Goal: Obtain resource: Download file/media

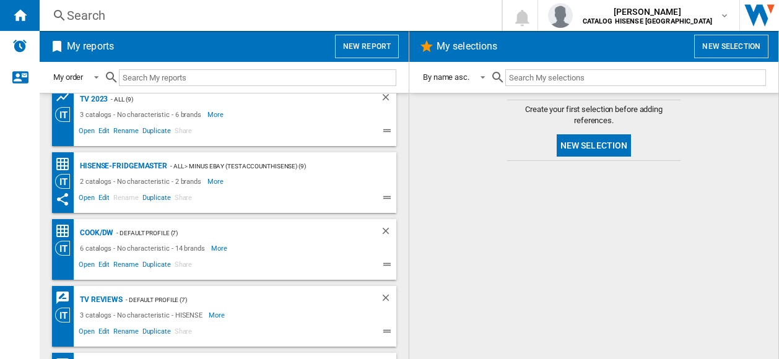
scroll to position [186, 0]
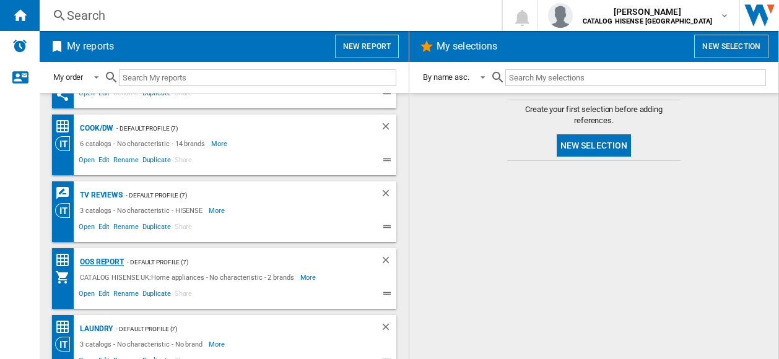
click at [104, 260] on div "OOS REPORT" at bounding box center [100, 261] width 47 height 15
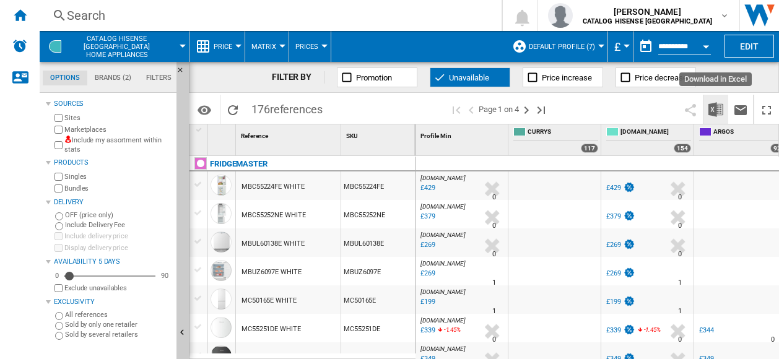
click at [722, 108] on img "Download in Excel" at bounding box center [715, 109] width 15 height 15
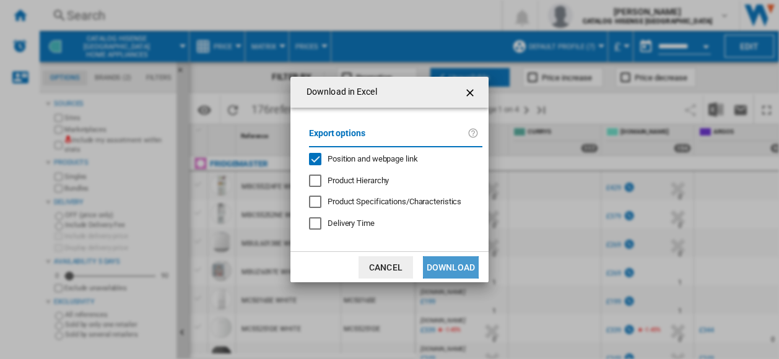
click at [455, 268] on button "Download" at bounding box center [451, 267] width 56 height 22
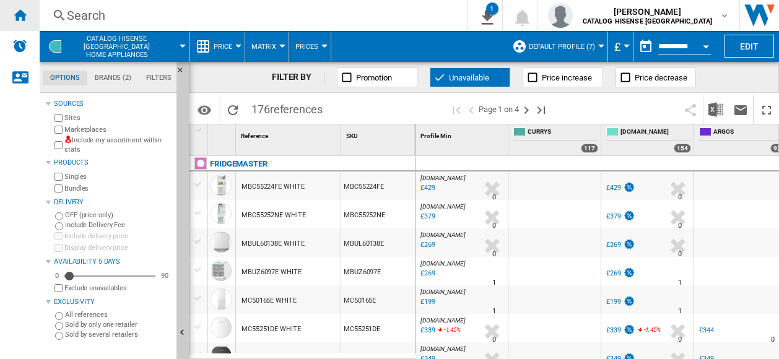
click at [27, 17] on div "Home" at bounding box center [20, 15] width 40 height 31
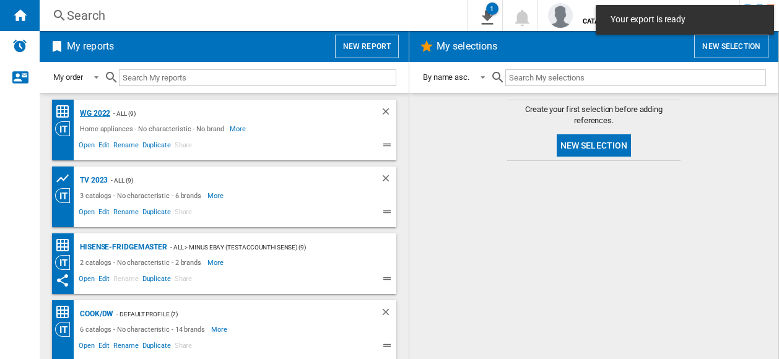
click at [92, 112] on div "WG 2022" at bounding box center [93, 113] width 33 height 15
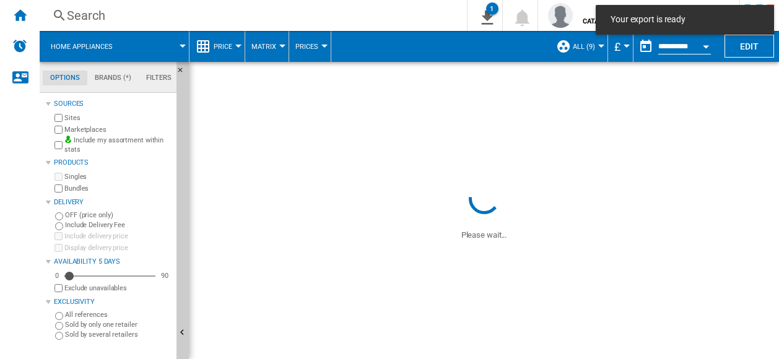
click at [232, 48] on span "Price" at bounding box center [223, 47] width 19 height 8
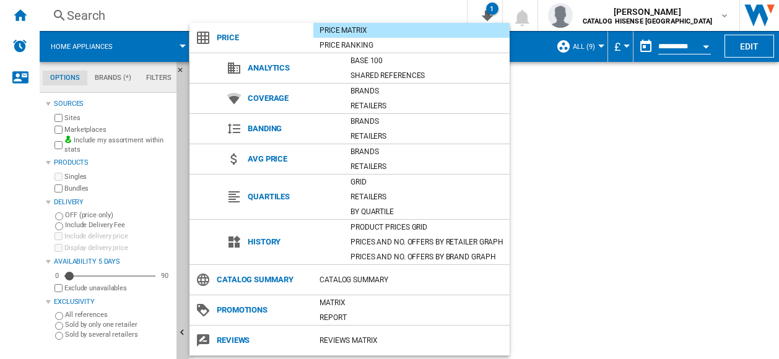
click at [384, 224] on div "Product prices grid" at bounding box center [426, 227] width 165 height 12
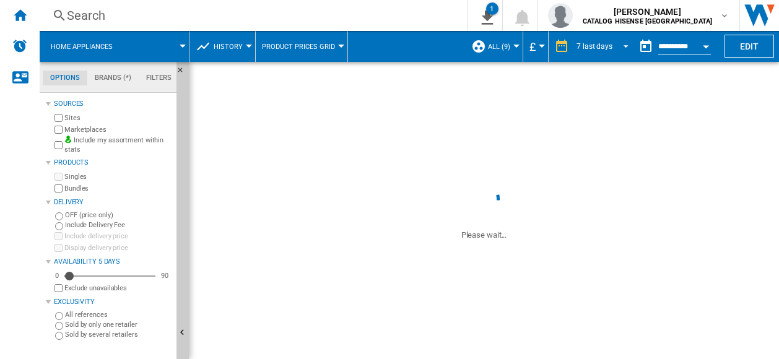
click at [622, 46] on span "REPORTS.WIZARD.STEPS.REPORT.STEPS.REPORT_OPTIONS.PERIOD: 7 last days" at bounding box center [622, 45] width 15 height 11
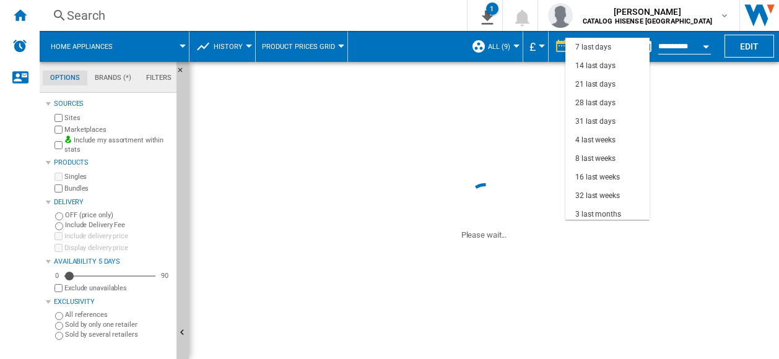
click at [687, 115] on md-backdrop at bounding box center [389, 179] width 779 height 359
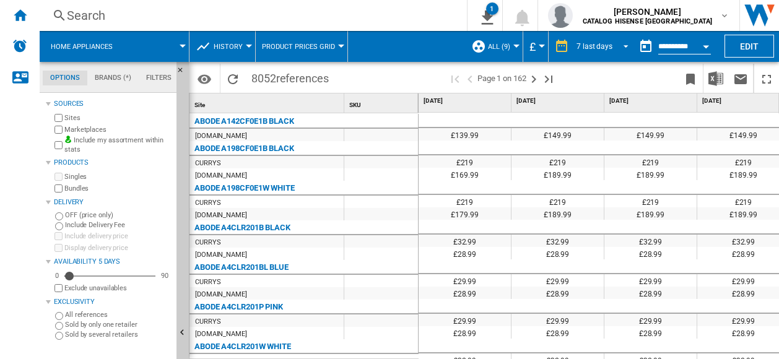
click at [600, 46] on div "7 last days" at bounding box center [594, 46] width 36 height 9
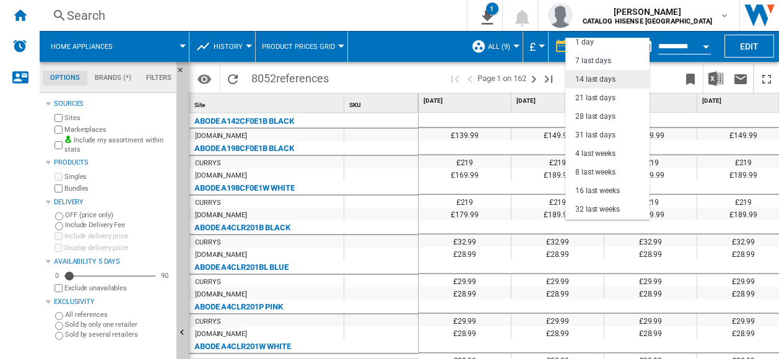
scroll to position [0, 0]
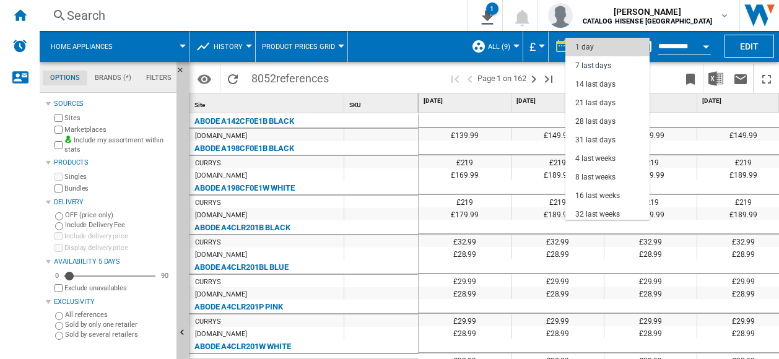
click at [594, 50] on md-option "1 day" at bounding box center [607, 47] width 84 height 19
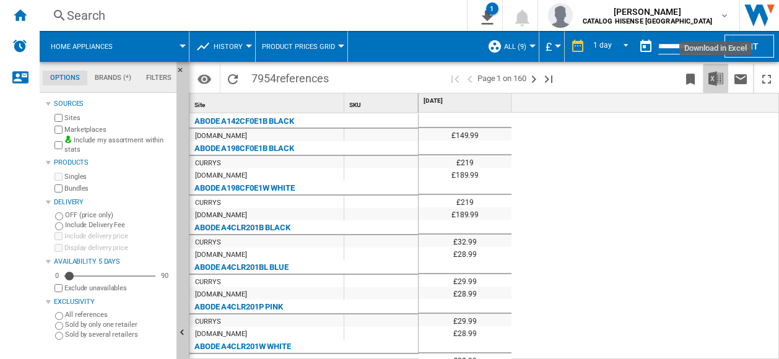
click at [716, 79] on img "Download in Excel" at bounding box center [715, 78] width 15 height 15
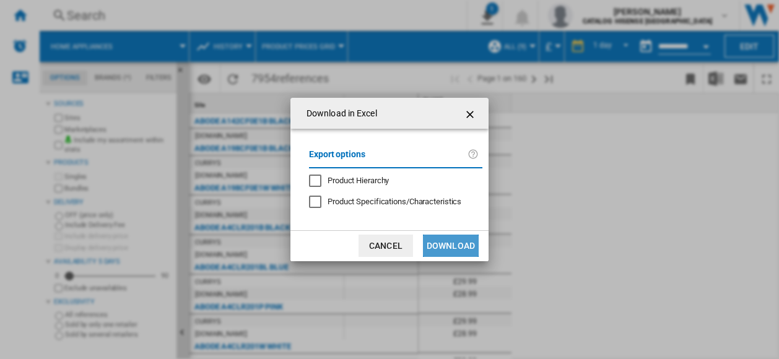
click at [461, 246] on button "Download" at bounding box center [451, 246] width 56 height 22
